Goal: Book appointment/travel/reservation

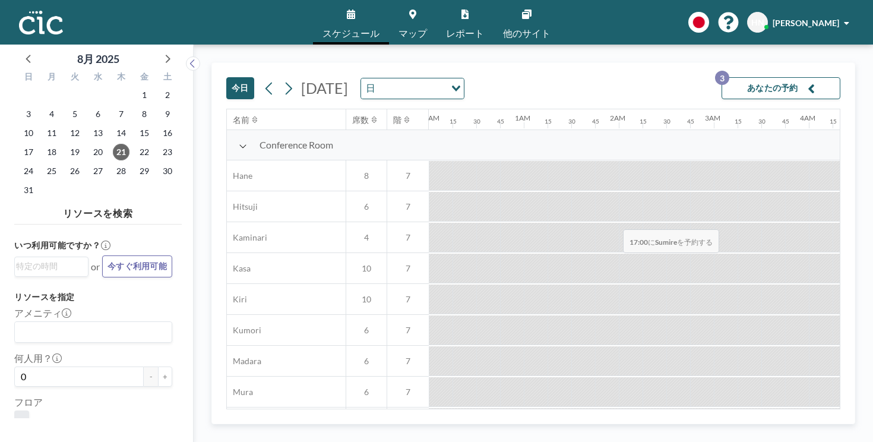
scroll to position [528, 1042]
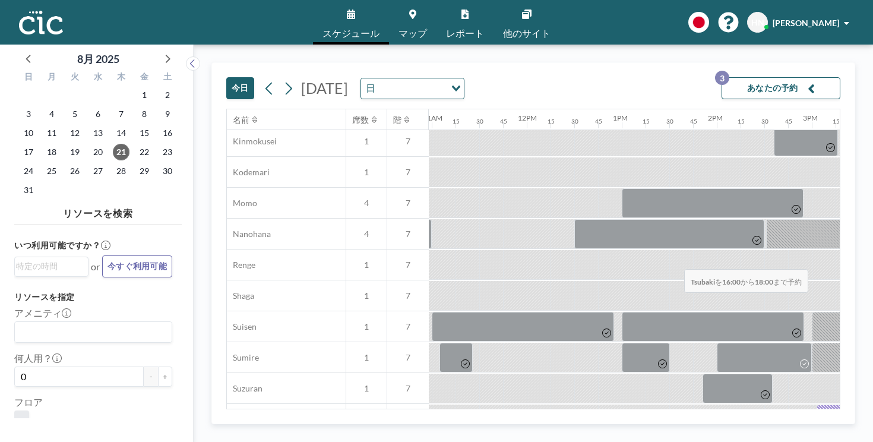
drag, startPoint x: 552, startPoint y: 244, endPoint x: 680, endPoint y: 242, distance: 128.9
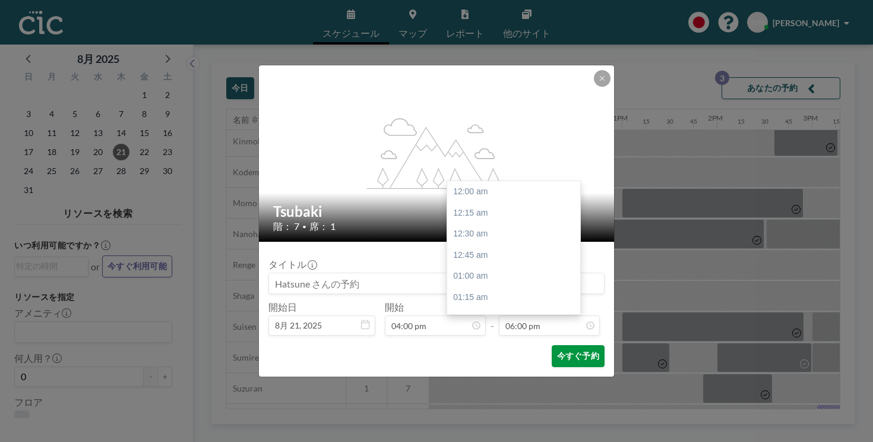
scroll to position [1364, 0]
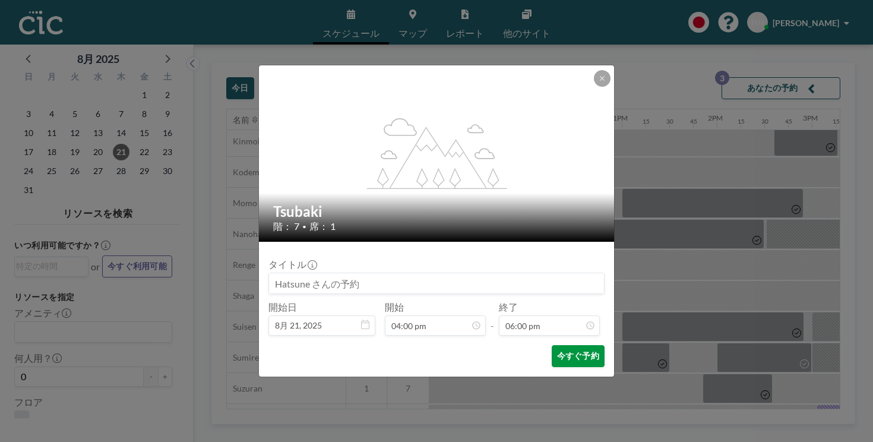
click at [552, 345] on button "今すぐ予約" at bounding box center [578, 356] width 53 height 22
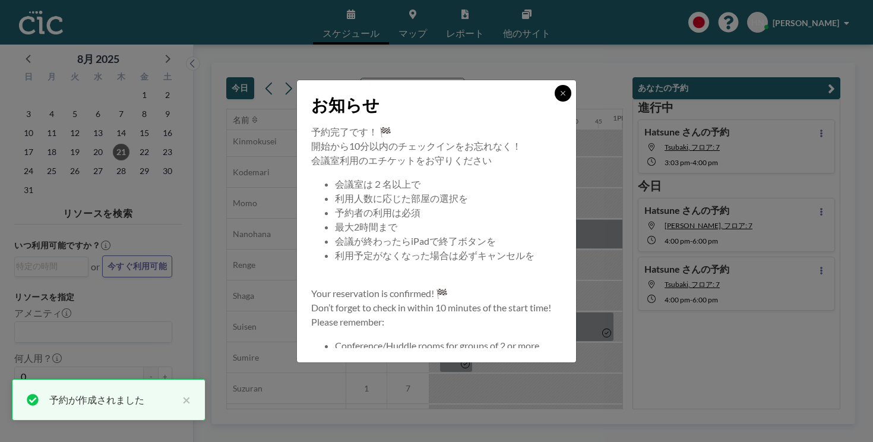
click at [555, 102] on button at bounding box center [563, 93] width 17 height 17
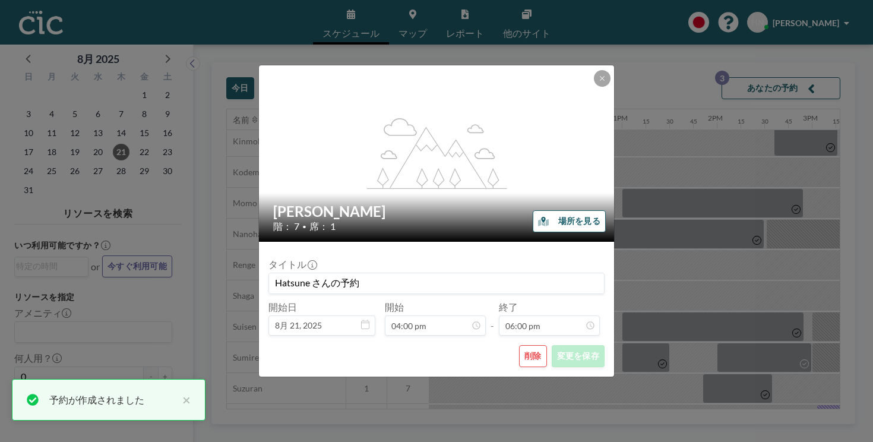
scroll to position [0, 0]
click at [519, 345] on button "削除" at bounding box center [533, 356] width 28 height 22
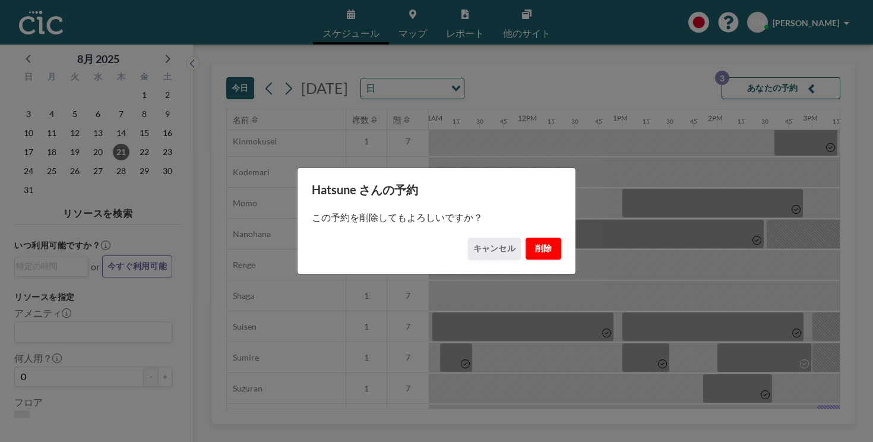
click at [525, 241] on button "削除" at bounding box center [543, 248] width 36 height 22
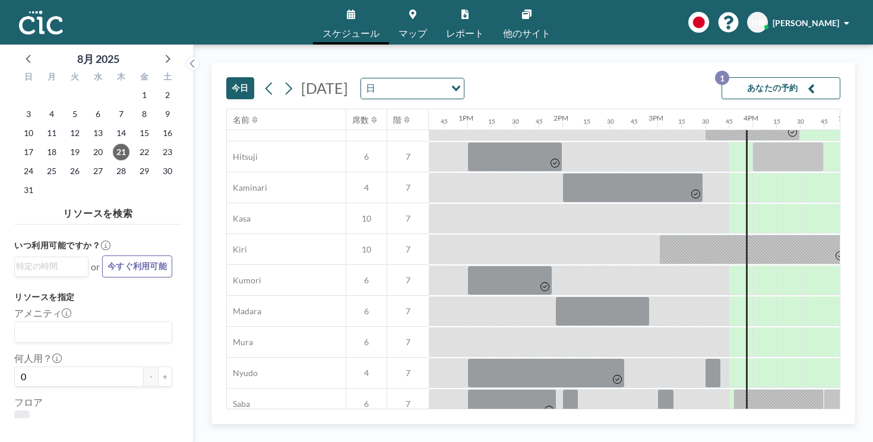
scroll to position [0, 1196]
